Goal: Task Accomplishment & Management: Complete application form

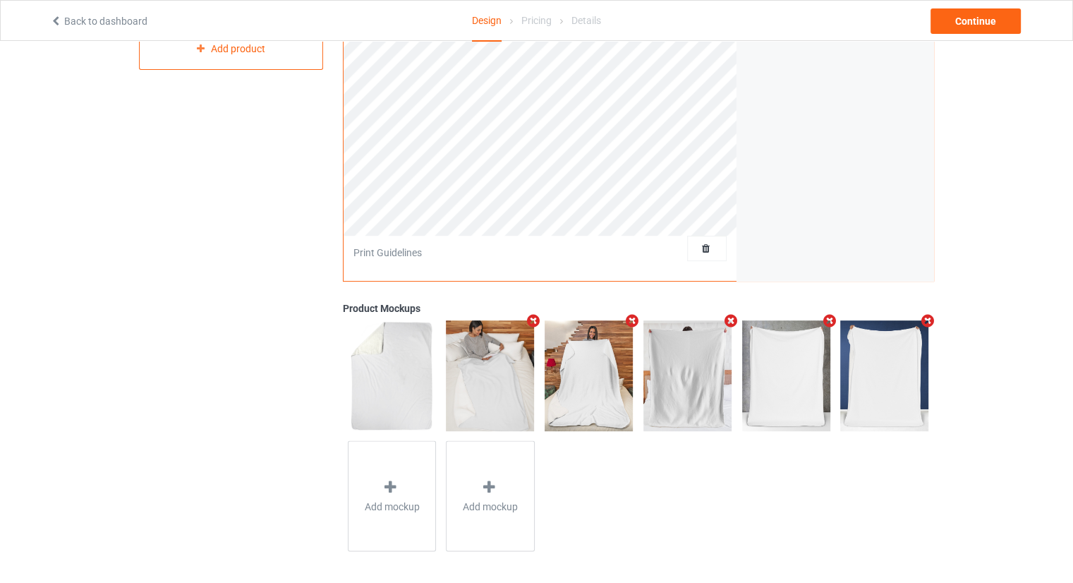
scroll to position [329, 0]
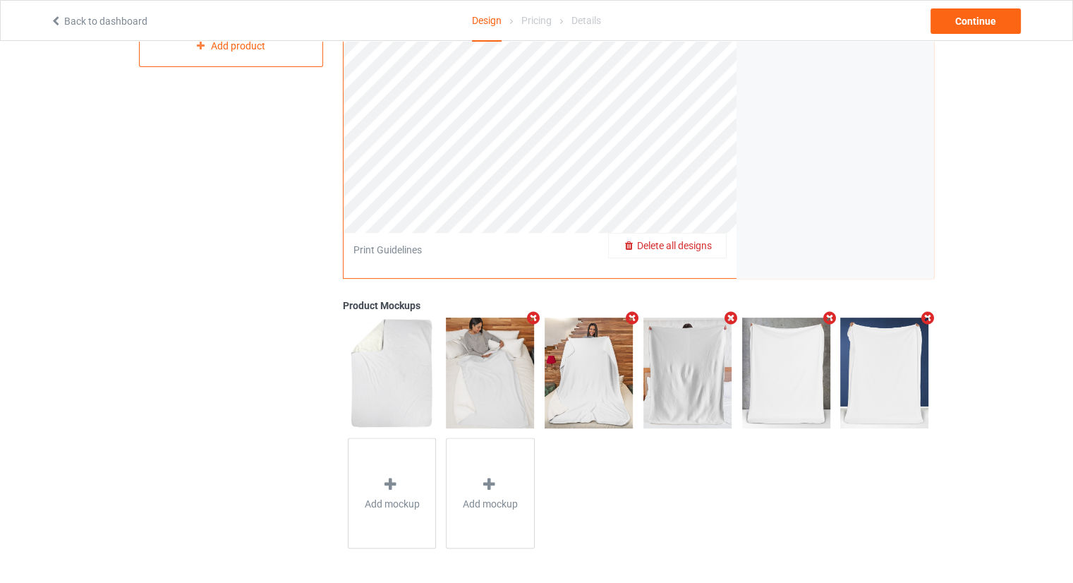
click at [702, 243] on span "Delete all designs" at bounding box center [674, 245] width 75 height 11
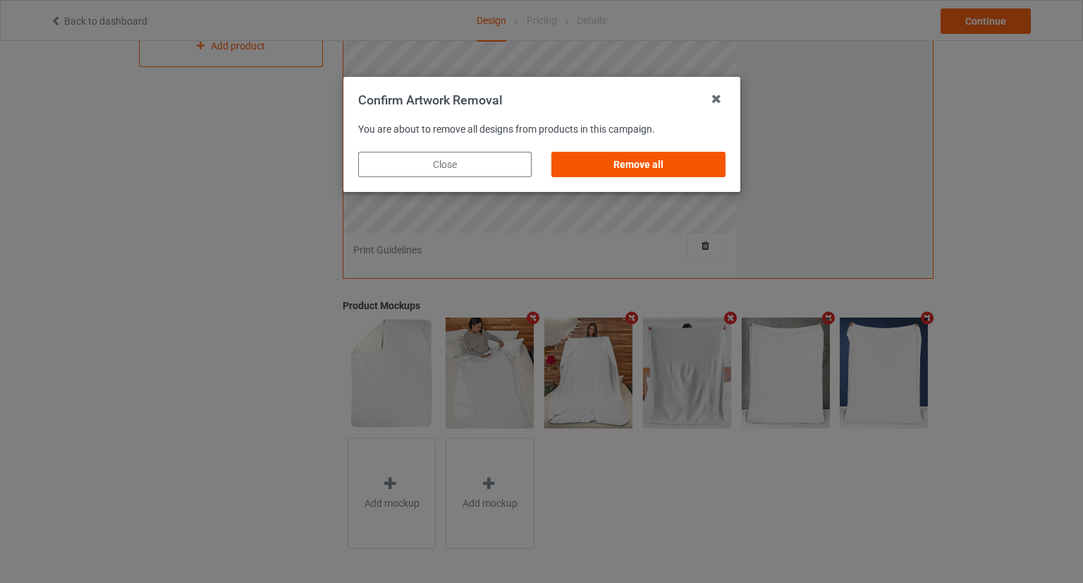
click at [657, 164] on div "Remove all" at bounding box center [639, 164] width 174 height 25
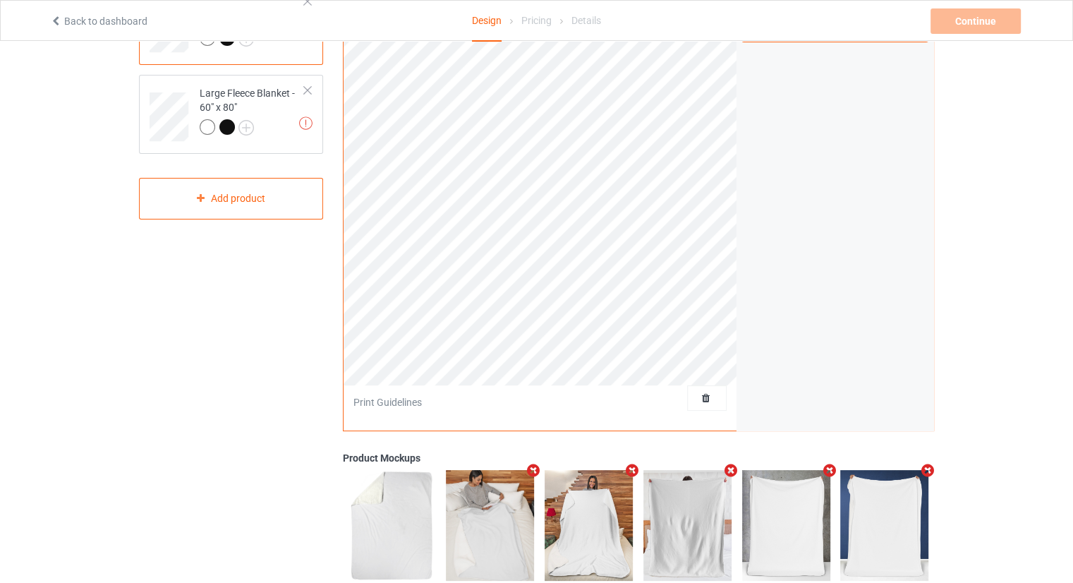
scroll to position [0, 0]
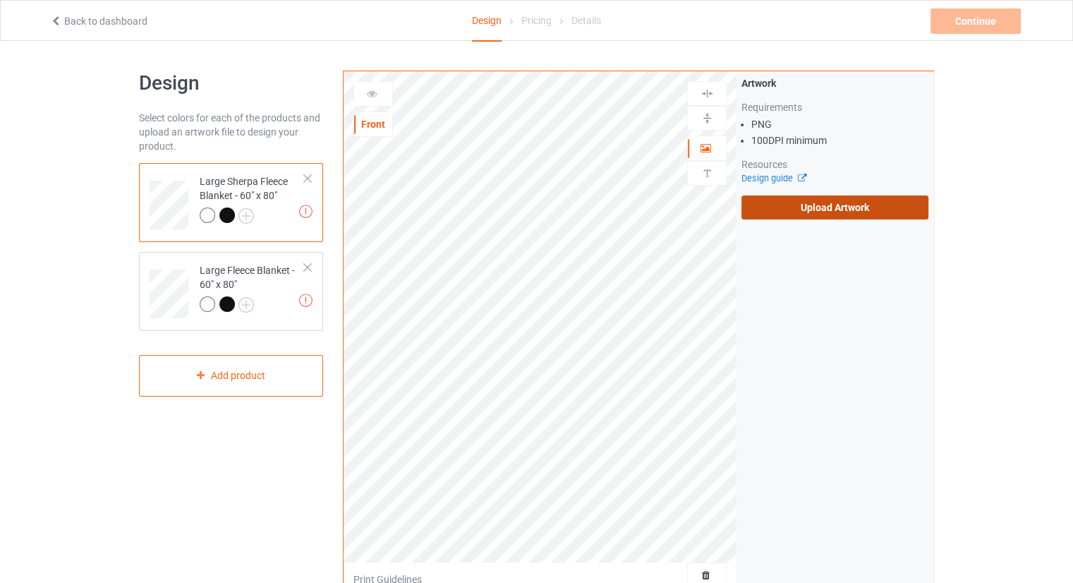
click at [798, 217] on label "Upload Artwork" at bounding box center [834, 207] width 187 height 24
click at [0, 0] on input "Upload Artwork" at bounding box center [0, 0] width 0 height 0
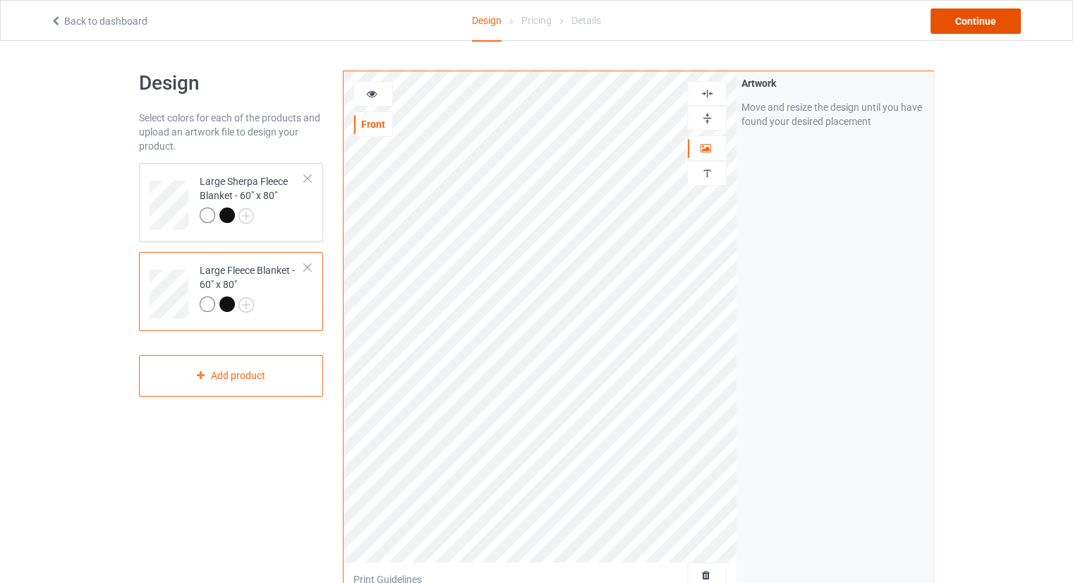
click at [977, 23] on div "Continue" at bounding box center [975, 20] width 90 height 25
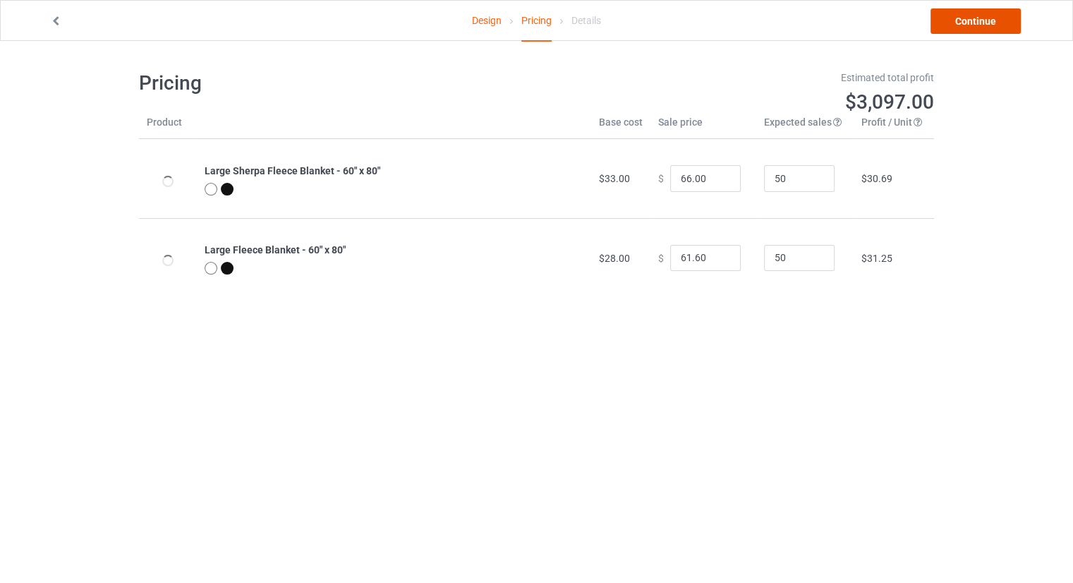
click at [952, 32] on link "Continue" at bounding box center [975, 20] width 90 height 25
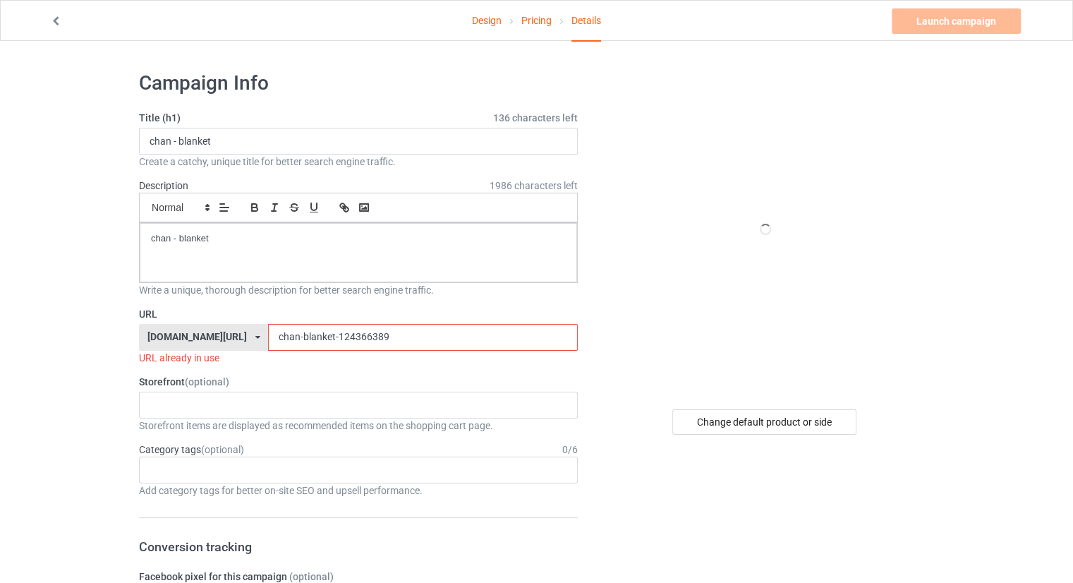
click at [411, 336] on input "chan-blanket-124366389" at bounding box center [422, 337] width 309 height 27
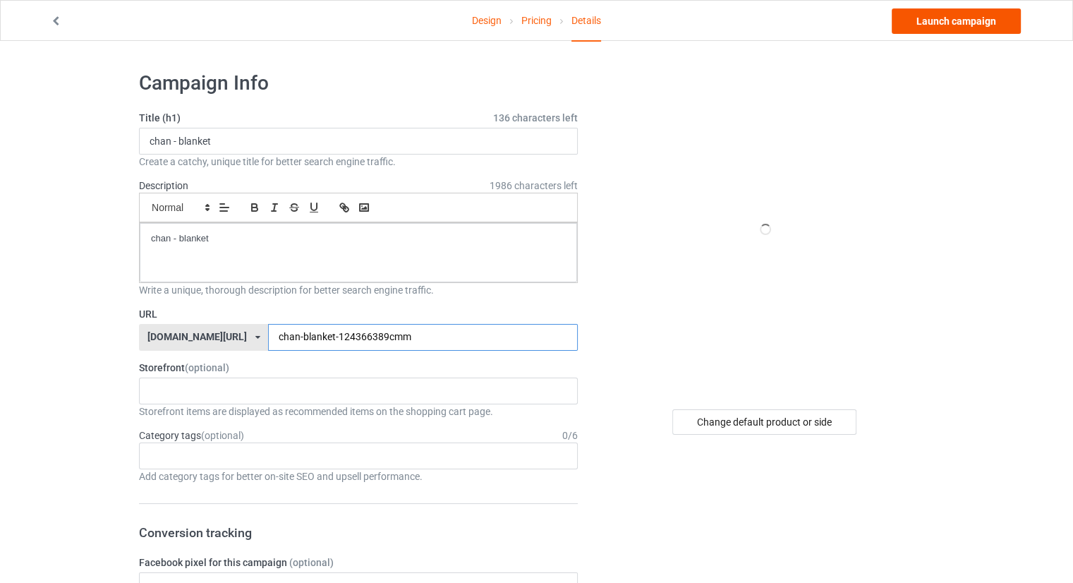
type input "chan-blanket-124366389cmm"
click at [940, 29] on link "Launch campaign" at bounding box center [956, 20] width 129 height 25
